Goal: Obtain resource: Download file/media

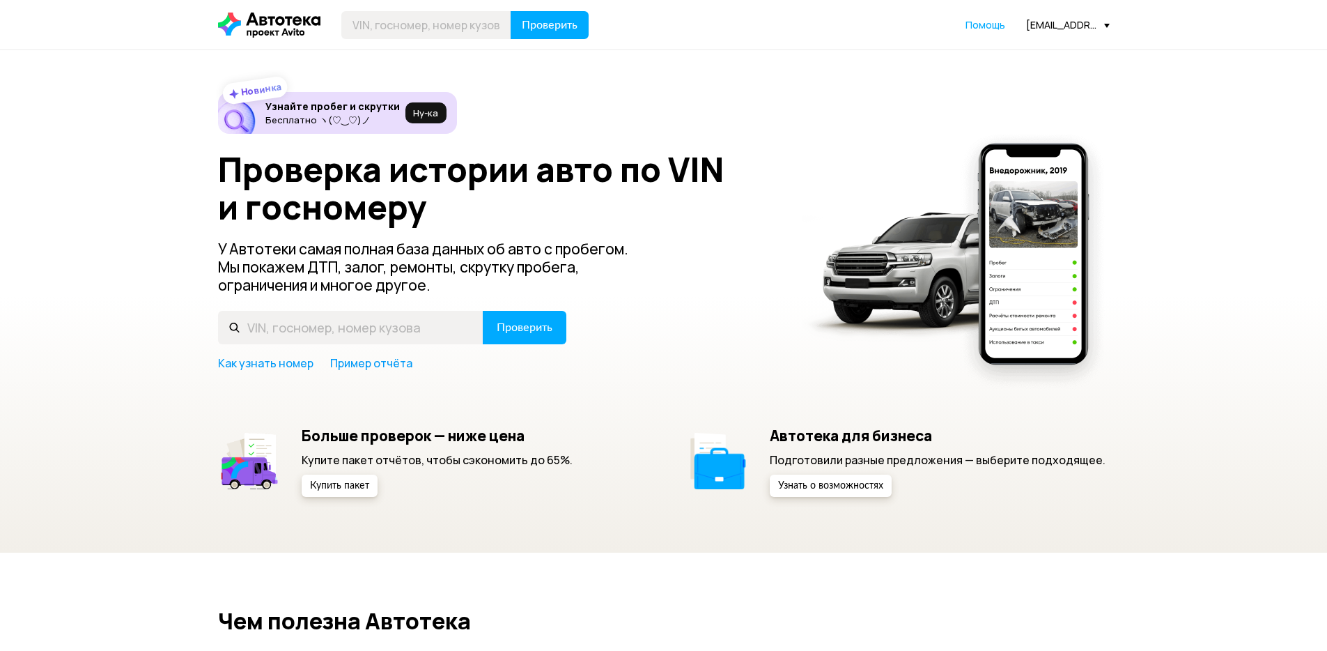
click at [1064, 24] on div "[EMAIL_ADDRESS][DOMAIN_NAME]" at bounding box center [1068, 24] width 84 height 13
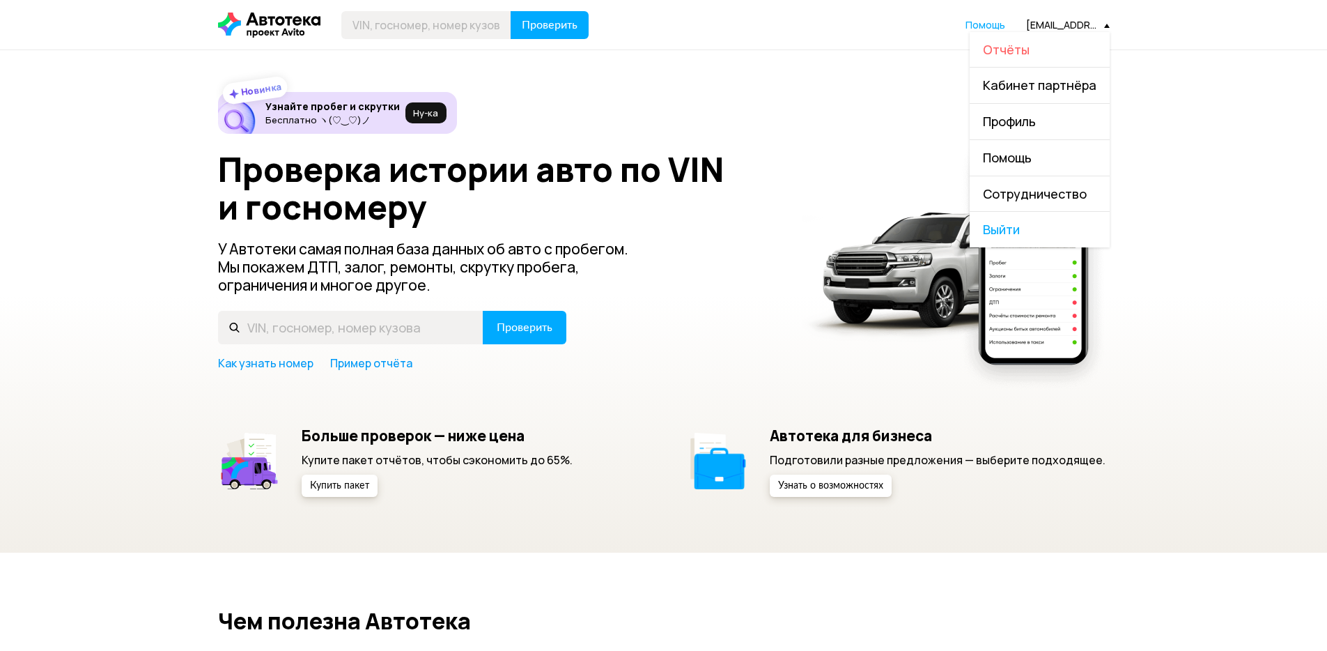
click at [1008, 52] on span "Отчёты" at bounding box center [1006, 49] width 47 height 17
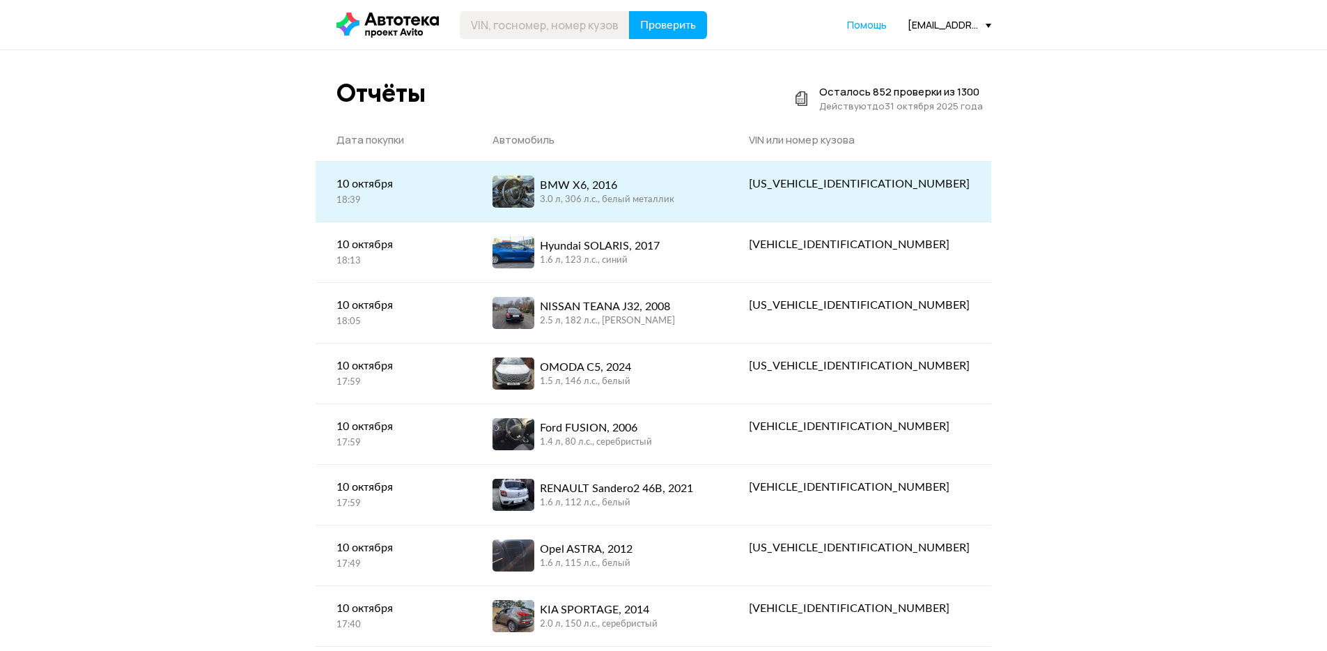
click at [667, 173] on link "BMW X6, 2016 3.0 л, 306 л.c., белый металлик" at bounding box center [600, 192] width 256 height 60
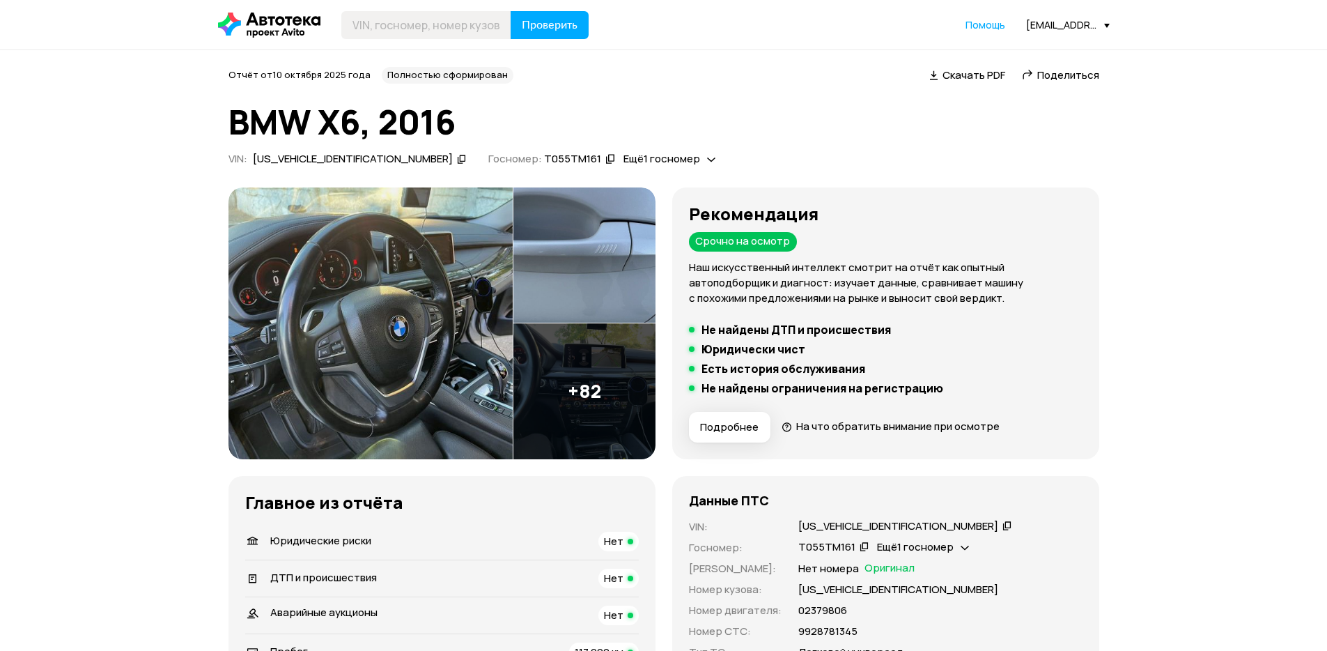
click at [888, 593] on p "[US_VEHICLE_IDENTIFICATION_NUMBER]" at bounding box center [898, 589] width 200 height 15
copy p "[US_VEHICLE_IDENTIFICATION_NUMBER]"
click at [823, 547] on div "Т055ТМ161" at bounding box center [826, 547] width 57 height 15
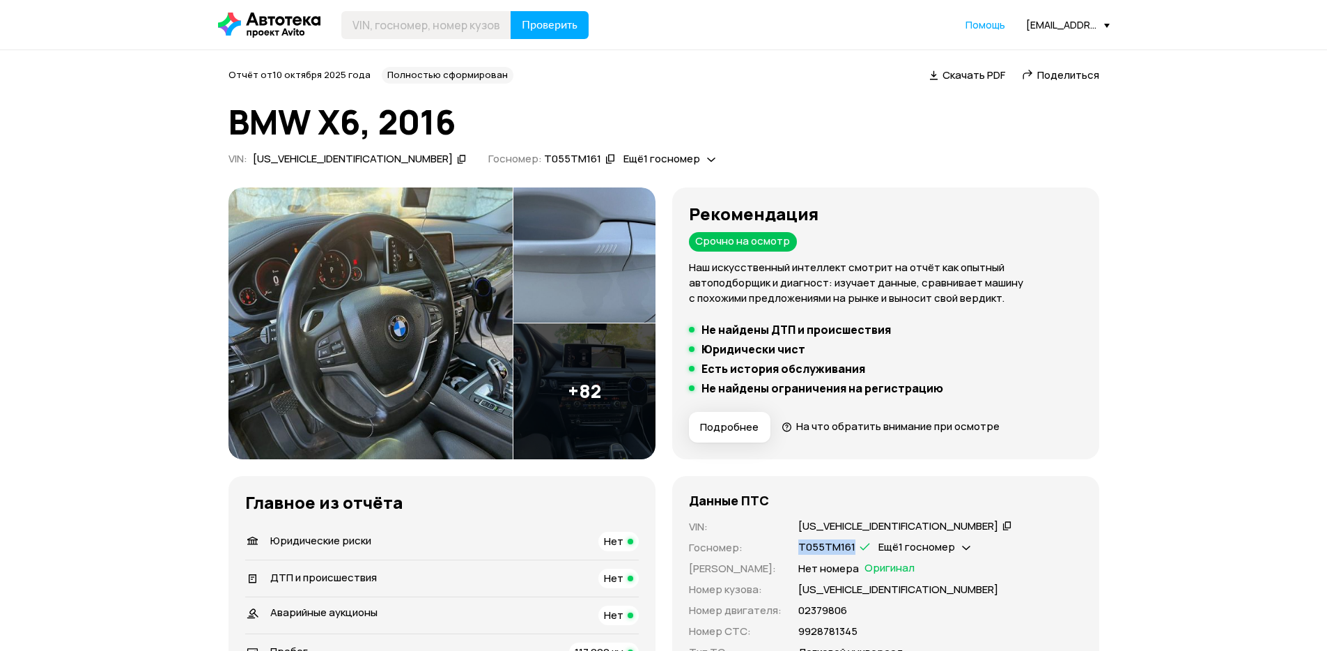
click at [823, 547] on div "Т055ТМ161" at bounding box center [826, 547] width 57 height 15
copy div "Т055ТМ161"
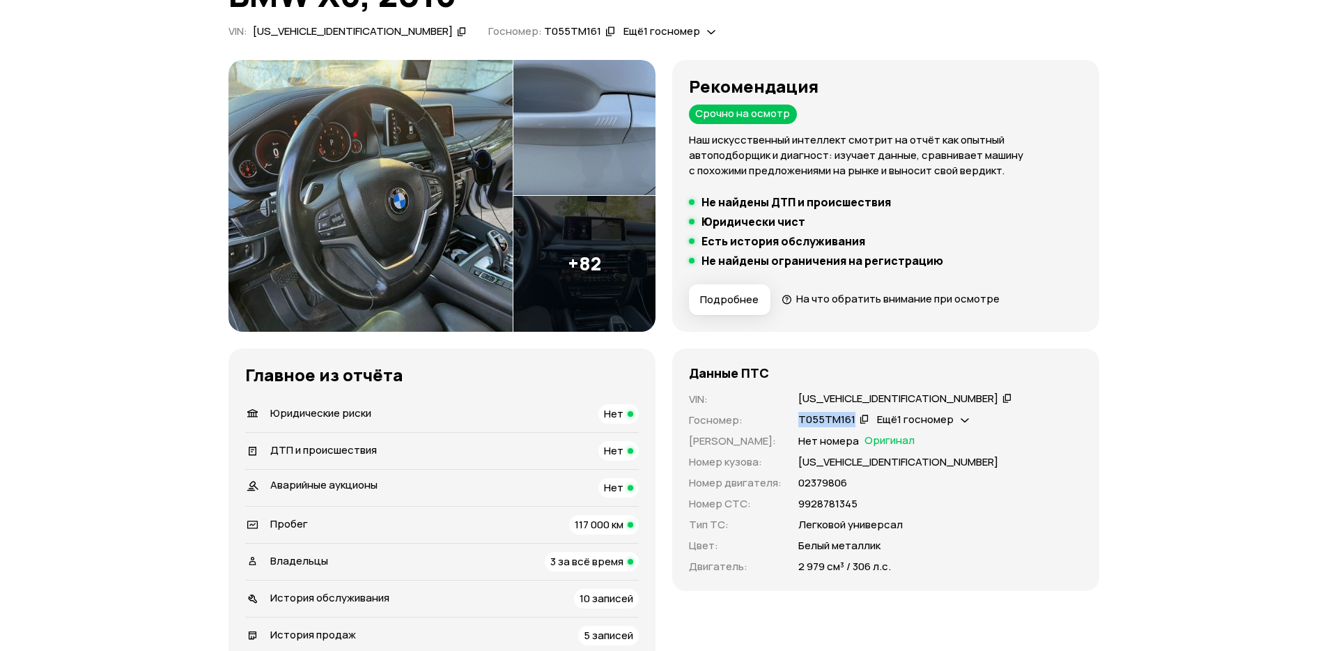
scroll to position [167, 0]
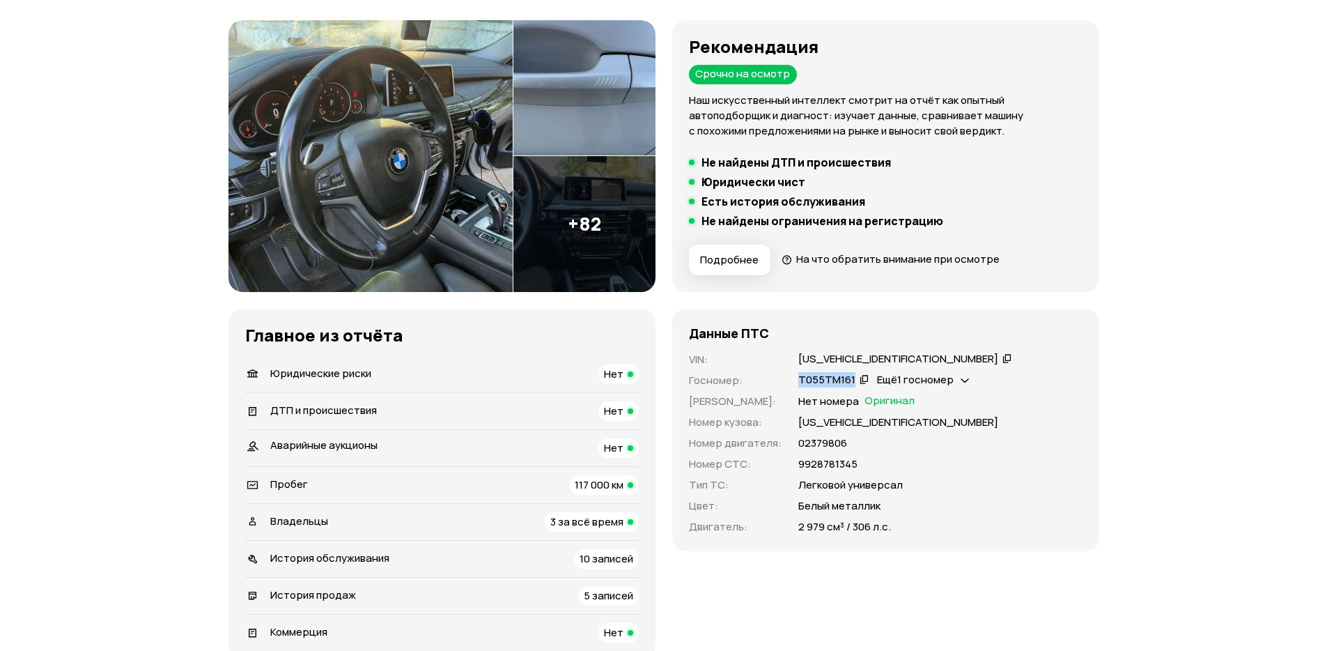
click at [353, 148] on img at bounding box center [370, 156] width 284 height 272
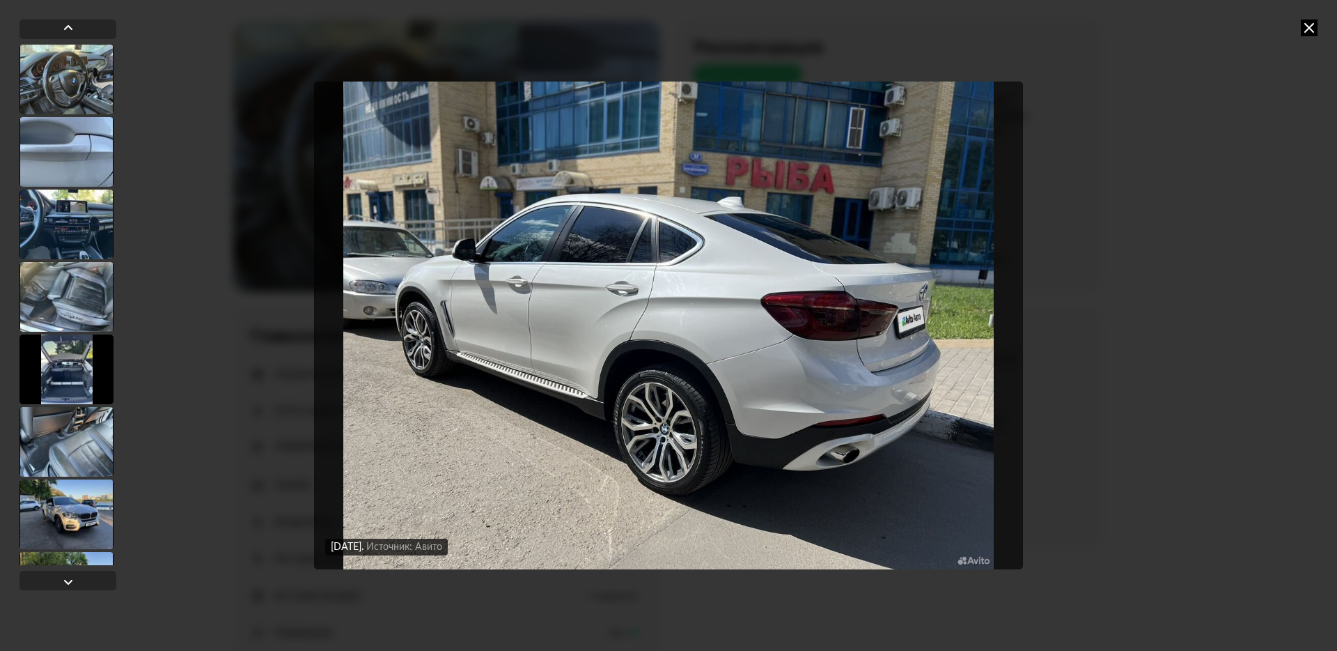
click at [1309, 17] on div "[DATE] Источник: Авито [DATE] Источник: Авито [DATE] Источник: Авито [DATE] Ист…" at bounding box center [668, 325] width 1337 height 651
click at [1306, 26] on icon at bounding box center [1309, 28] width 17 height 17
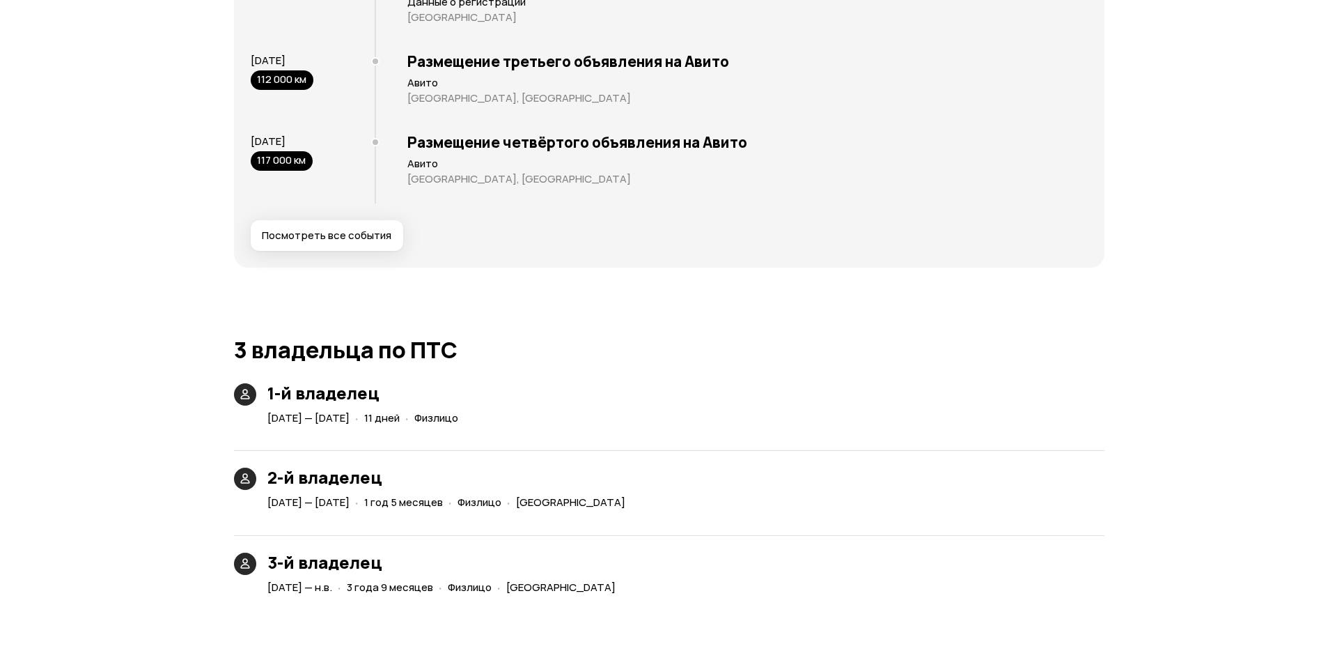
scroll to position [2591, 0]
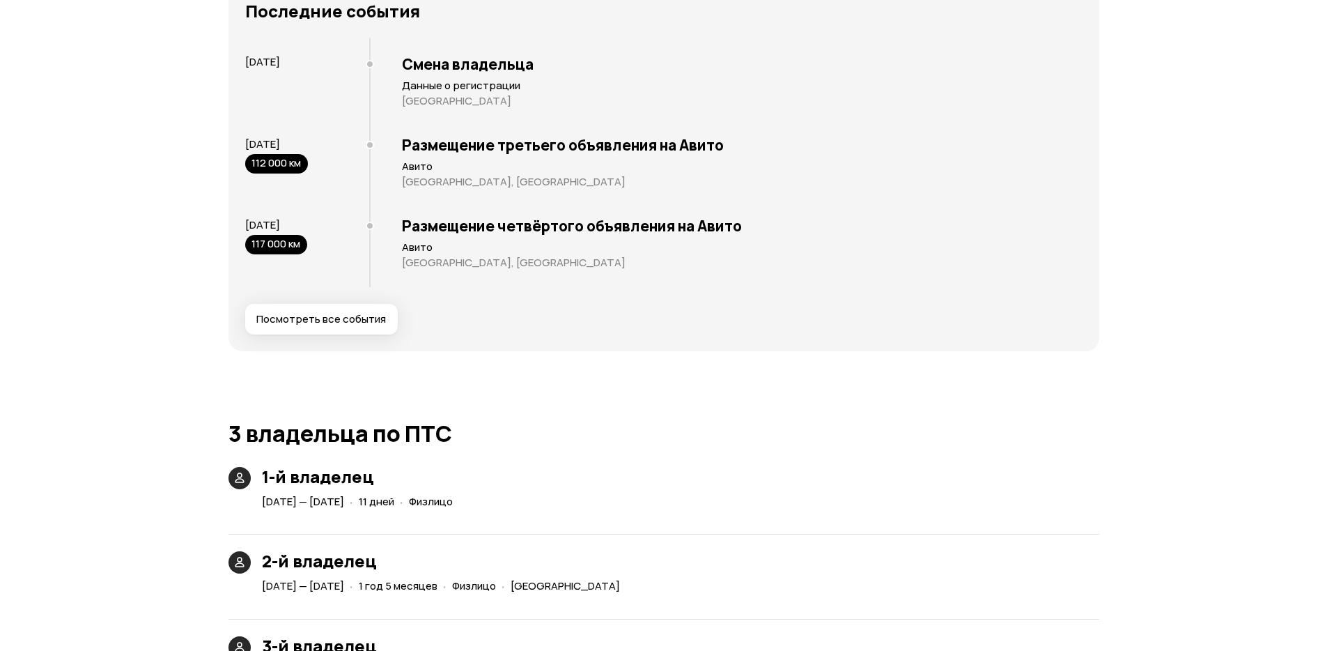
click at [369, 312] on span "Посмотреть все события" at bounding box center [321, 319] width 130 height 14
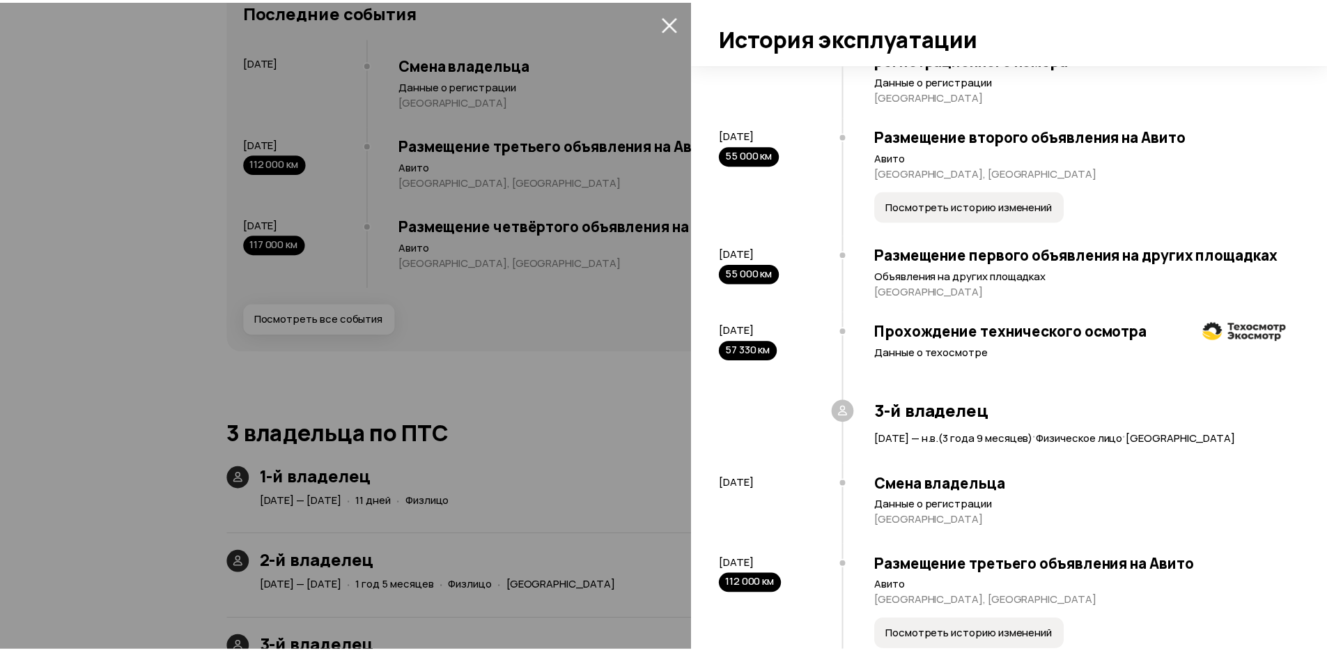
scroll to position [721, 0]
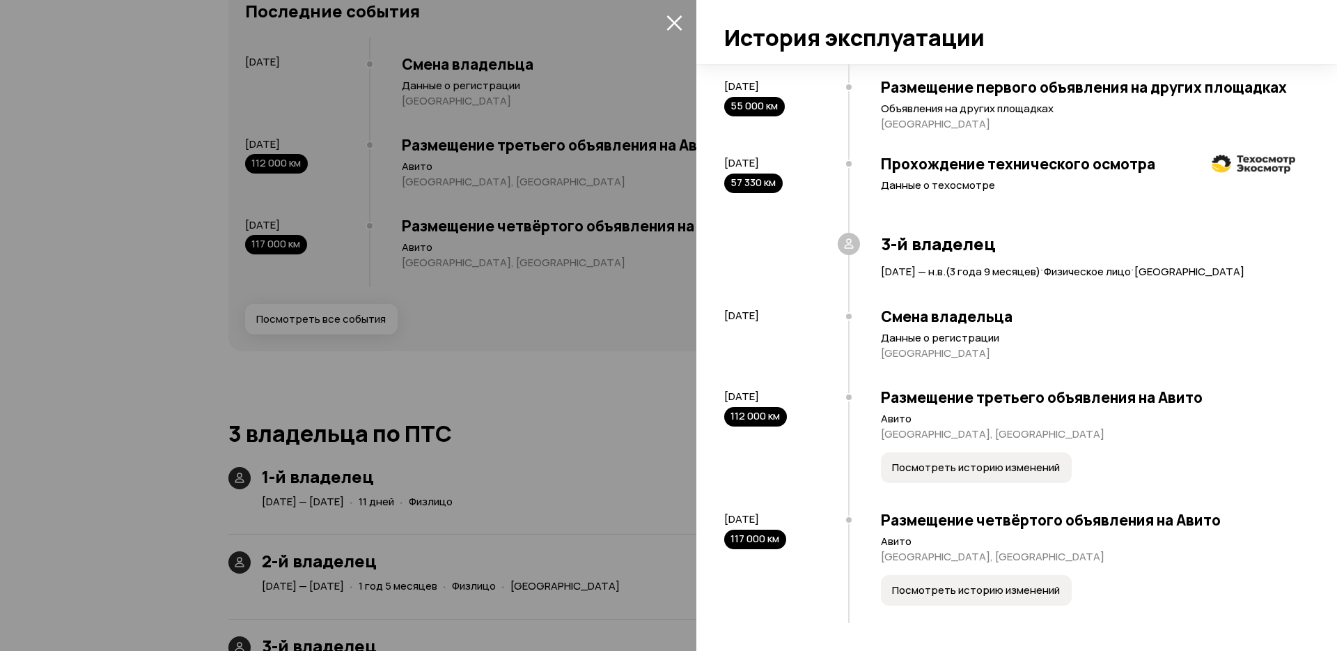
click at [681, 25] on icon "закрыть" at bounding box center [675, 23] width 16 height 16
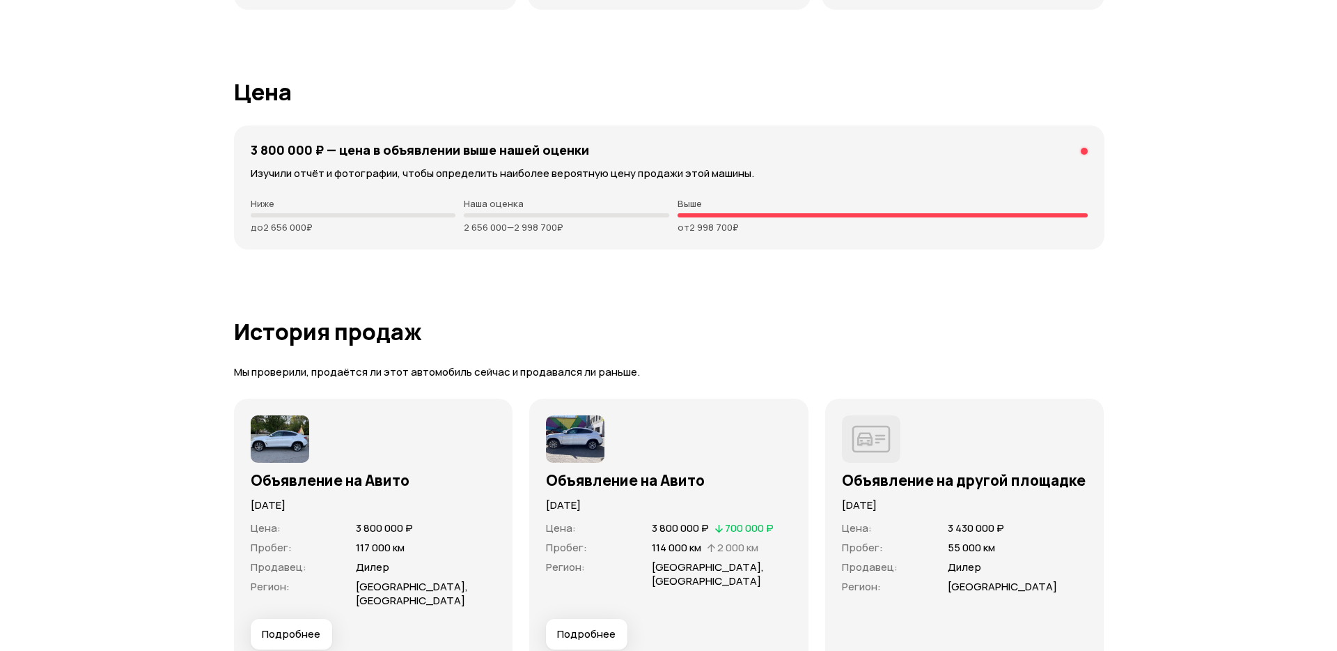
scroll to position [3511, 0]
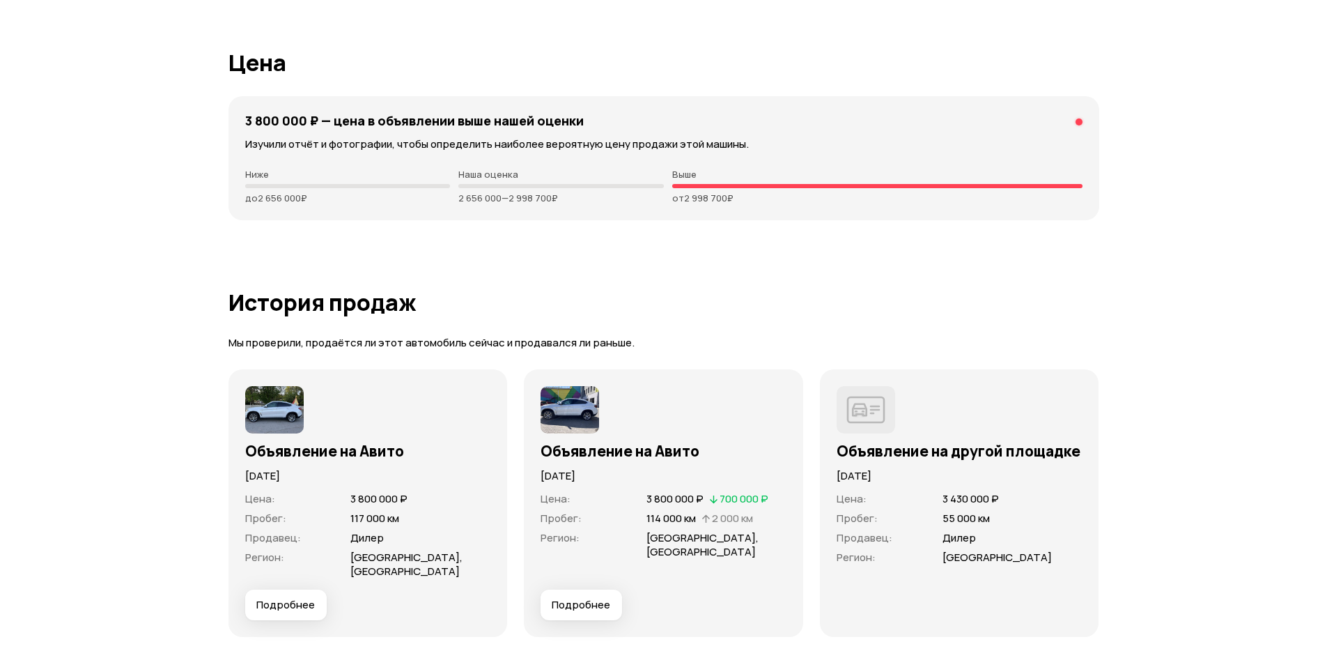
click at [288, 616] on button "Подробнее" at bounding box center [285, 604] width 81 height 31
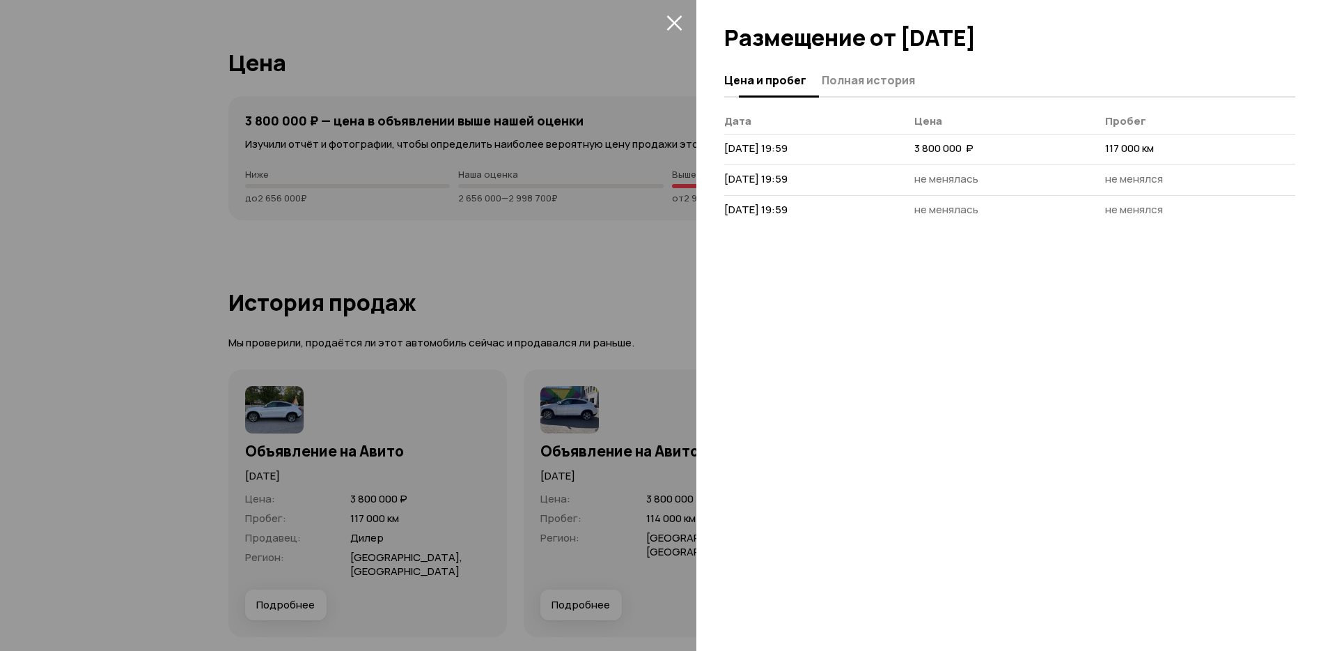
click at [864, 85] on span "Полная история" at bounding box center [868, 80] width 93 height 14
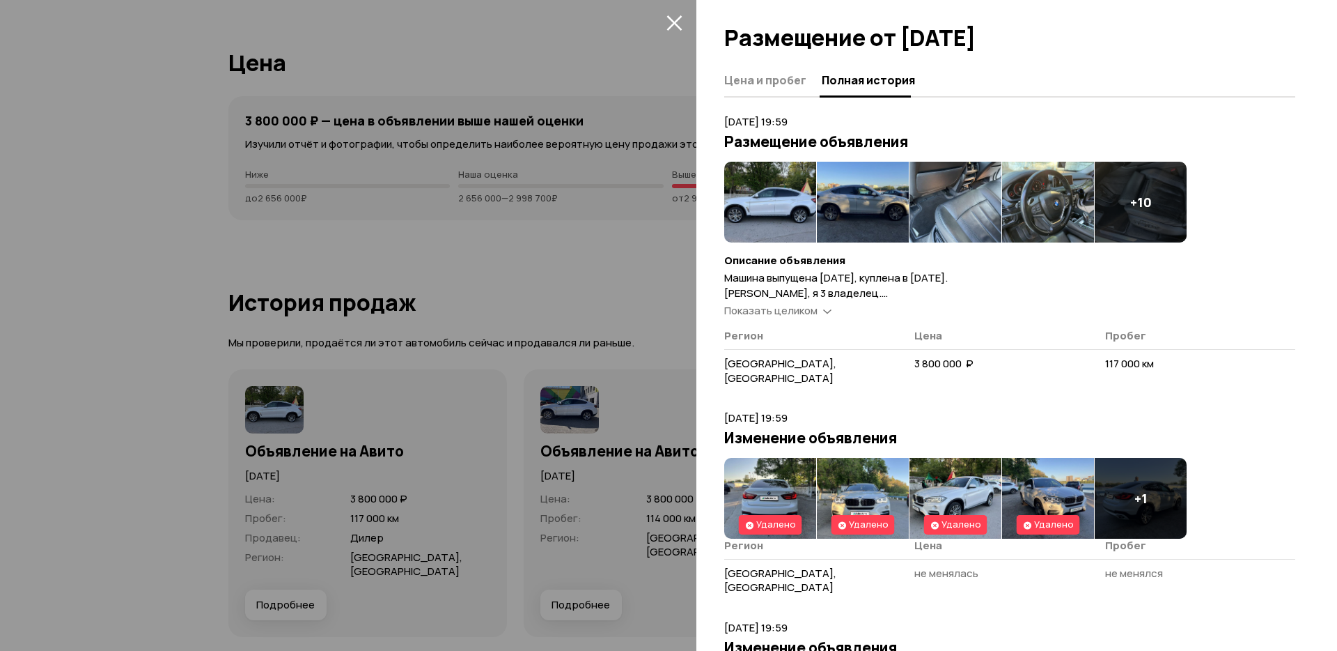
click at [807, 309] on span "Показать целиком" at bounding box center [770, 310] width 93 height 15
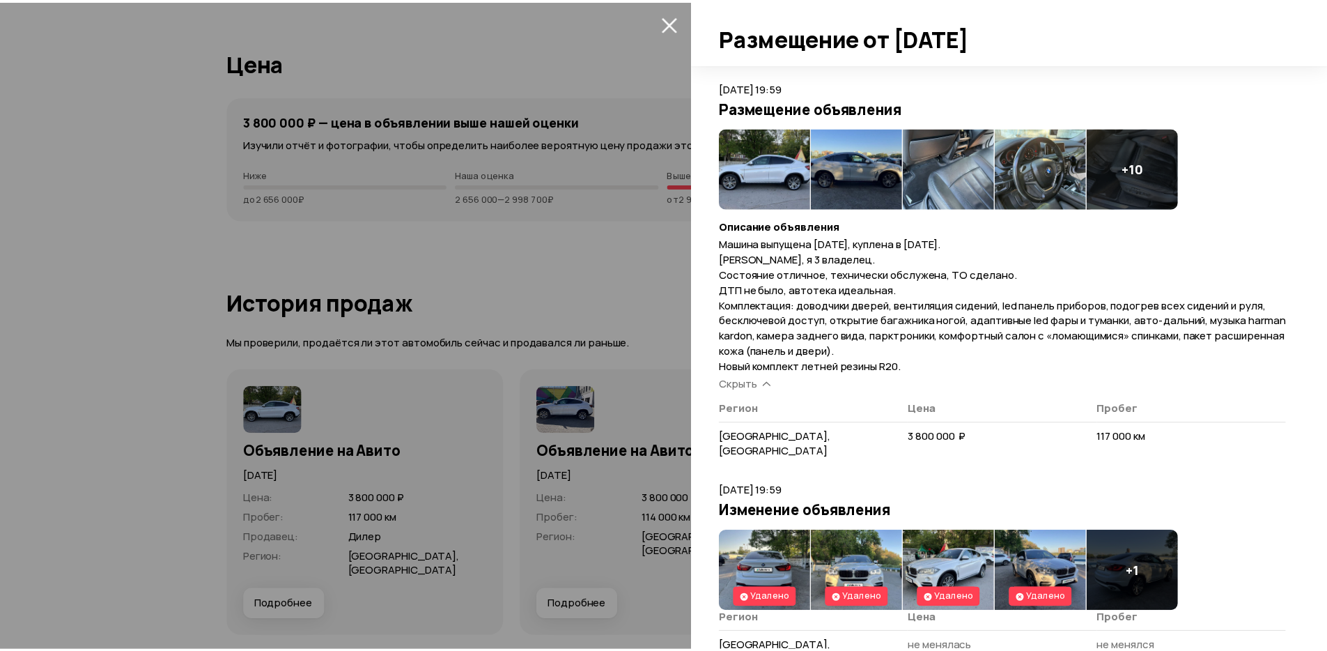
scroll to position [0, 0]
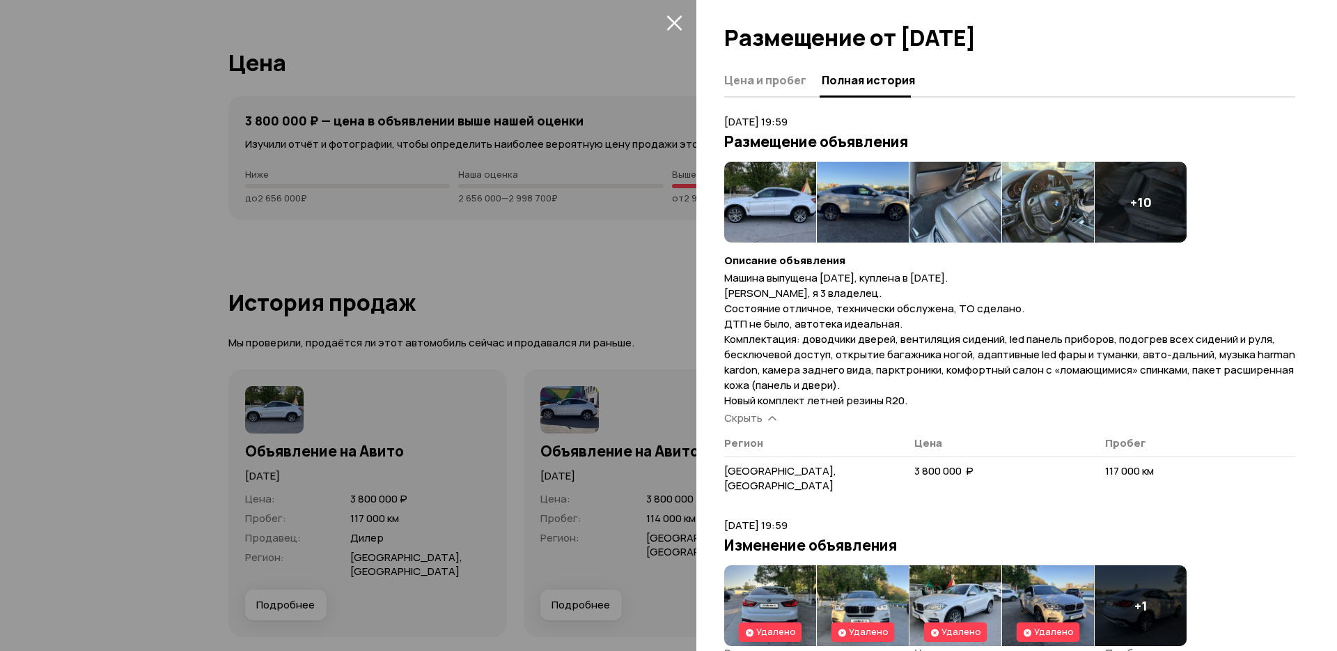
click at [1039, 192] on img at bounding box center [1048, 202] width 92 height 81
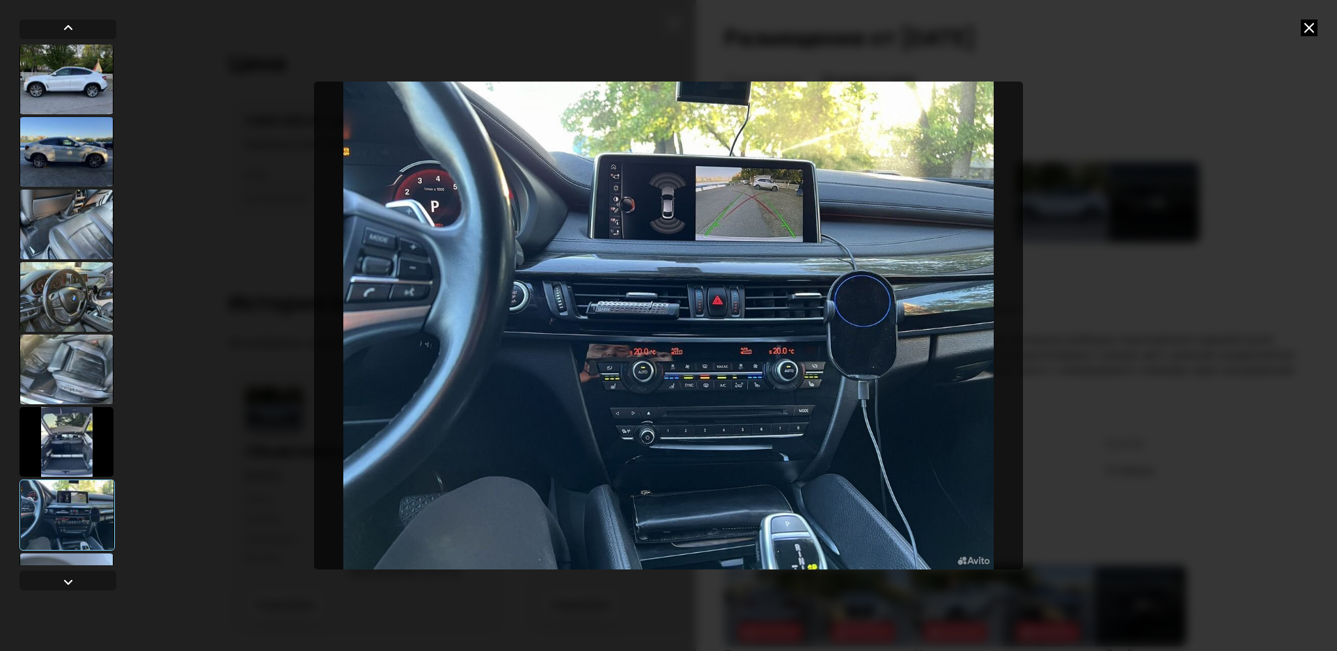
click at [1043, 338] on div at bounding box center [668, 325] width 1337 height 651
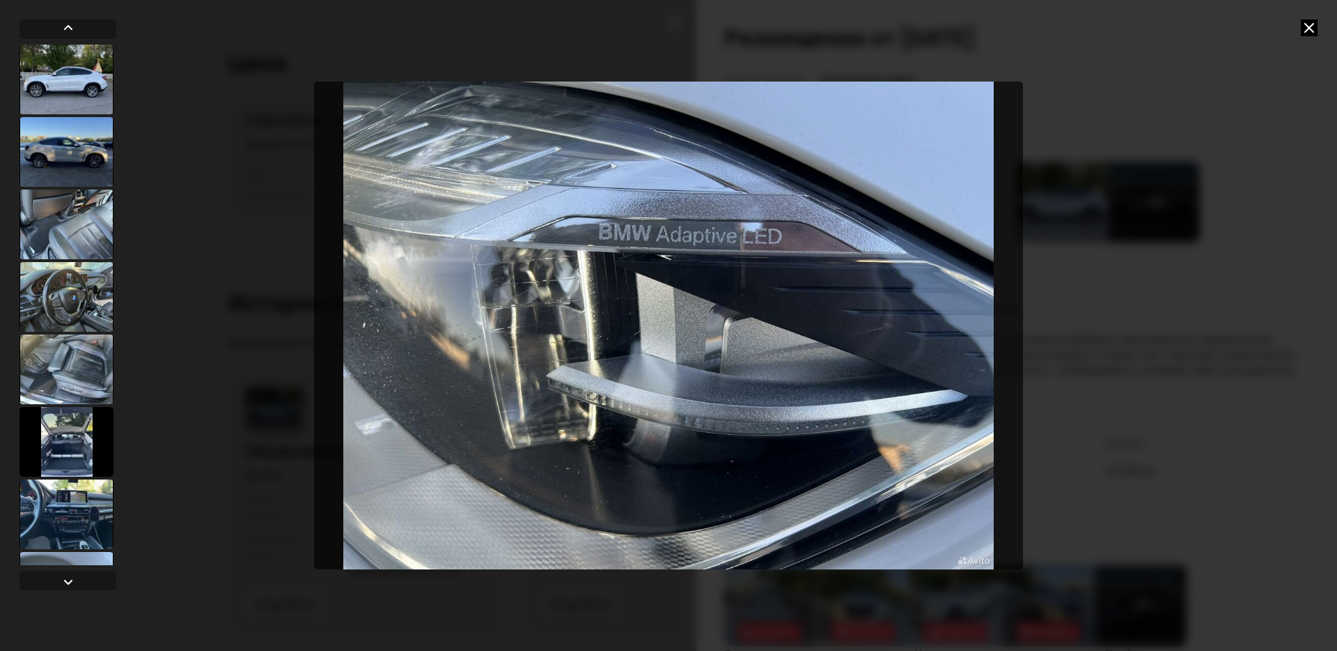
click at [1309, 31] on icon at bounding box center [1309, 28] width 17 height 17
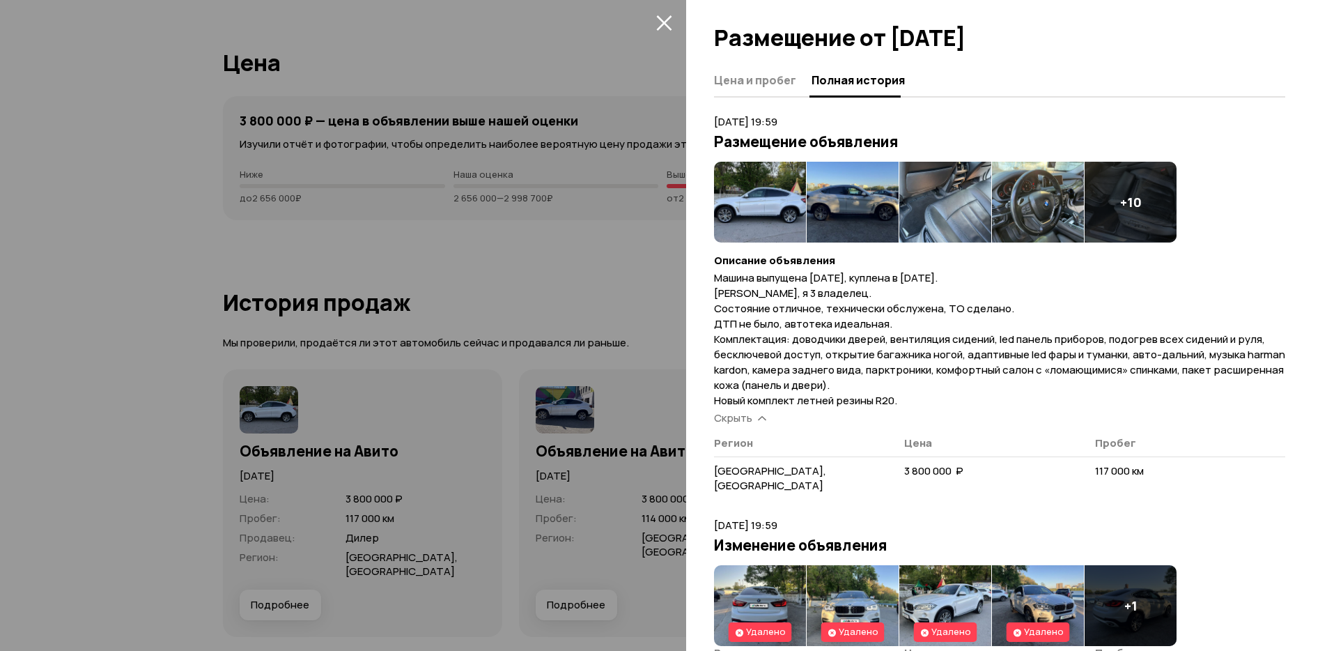
drag, startPoint x: 536, startPoint y: 33, endPoint x: 600, endPoint y: 32, distance: 64.1
click at [536, 33] on div at bounding box center [663, 325] width 1327 height 651
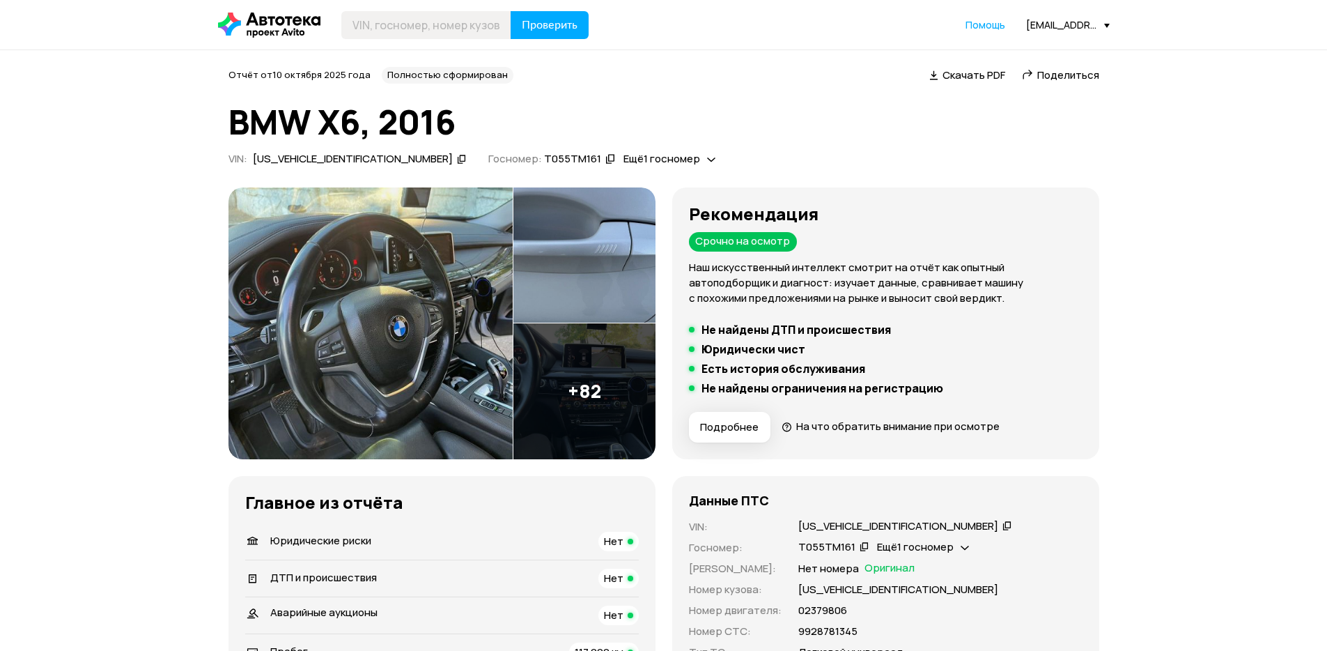
click at [962, 79] on span "Скачать PDF" at bounding box center [973, 75] width 63 height 15
